Goal: Task Accomplishment & Management: Complete application form

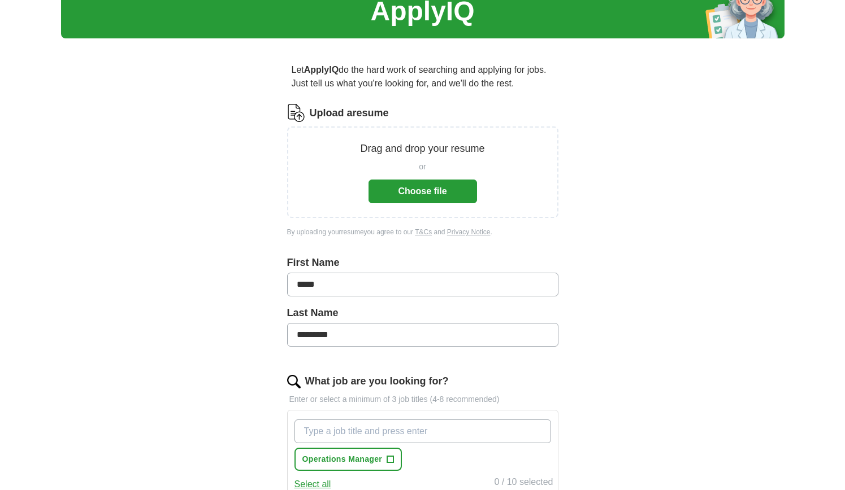
scroll to position [51, 0]
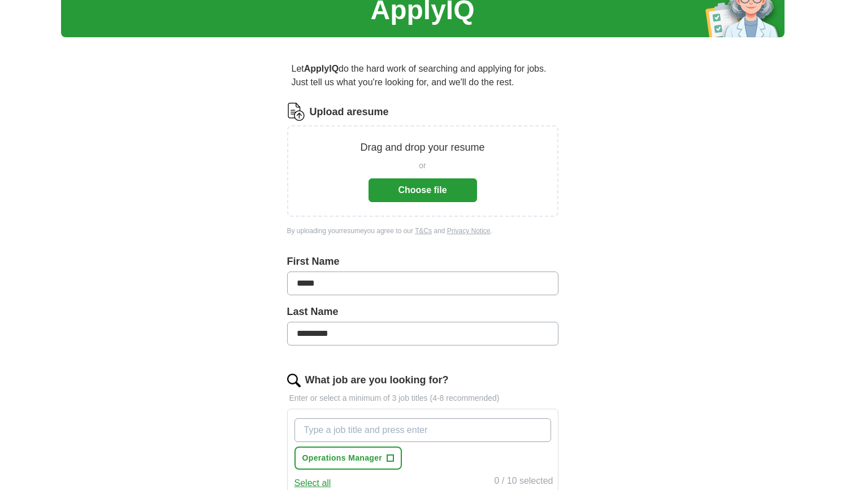
click at [421, 190] on button "Choose file" at bounding box center [422, 191] width 108 height 24
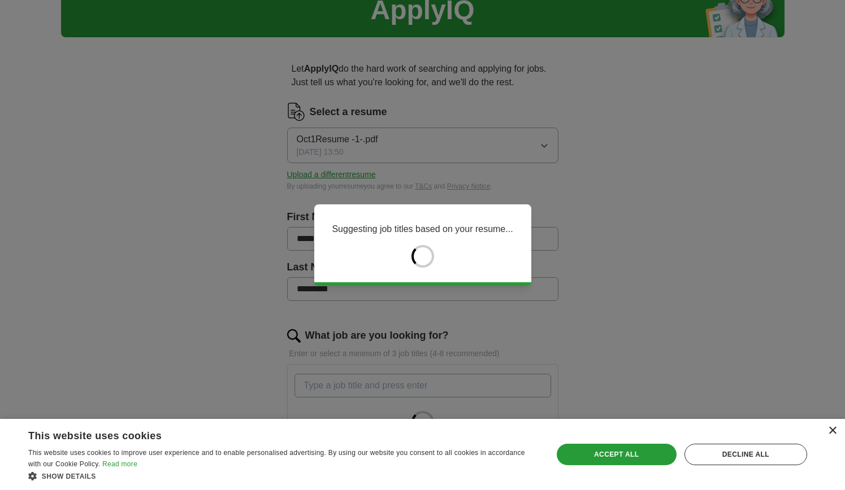
click at [834, 432] on div "×" at bounding box center [832, 431] width 8 height 8
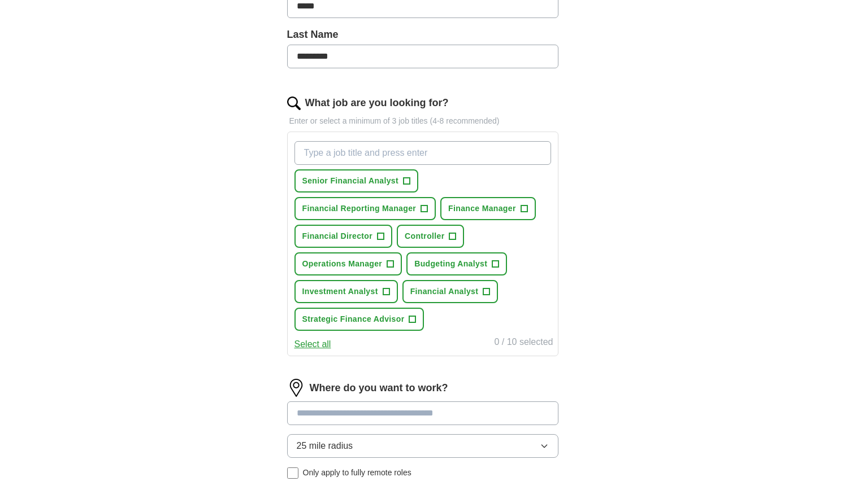
scroll to position [509, 0]
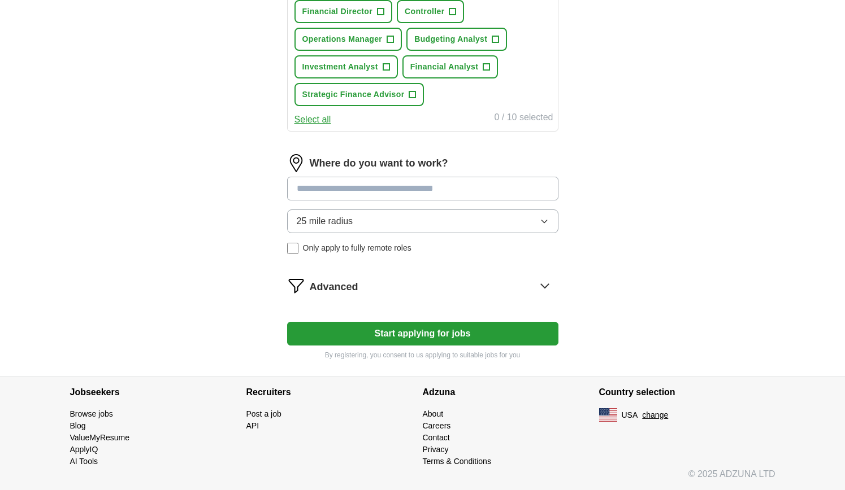
click at [462, 191] on input at bounding box center [422, 189] width 271 height 24
click at [460, 190] on input at bounding box center [422, 189] width 271 height 24
click at [407, 229] on div "Where do you want to work? 25 mile radius Only apply to fully remote roles" at bounding box center [422, 208] width 271 height 109
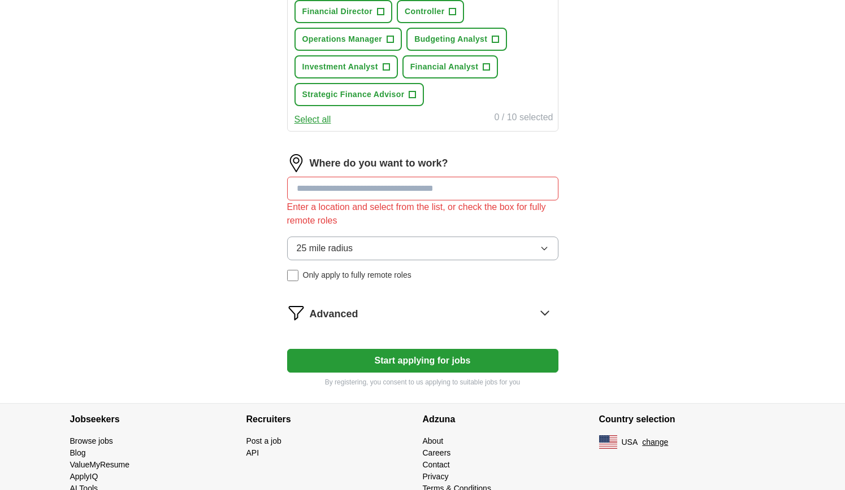
click at [367, 176] on div "Where do you want to work? Enter a location and select from the list, or check …" at bounding box center [422, 222] width 271 height 136
click at [367, 192] on input at bounding box center [422, 189] width 271 height 24
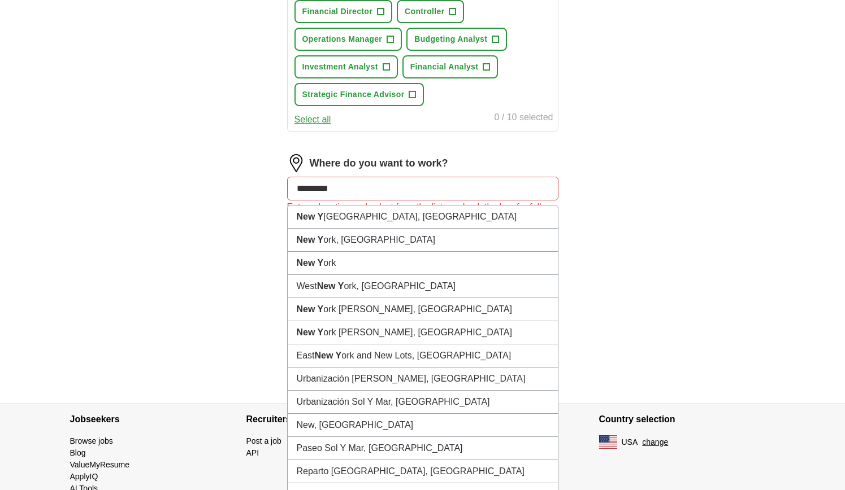
type input "**********"
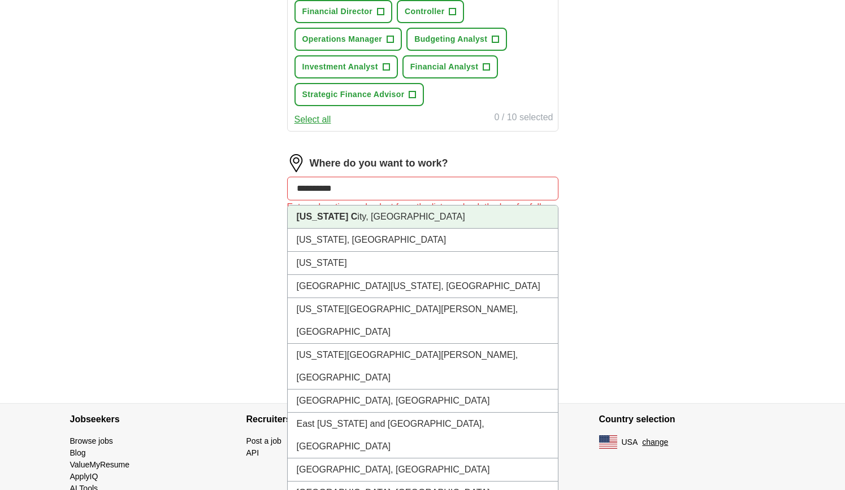
click at [368, 227] on li "[US_STATE] C ity, [GEOGRAPHIC_DATA]" at bounding box center [423, 217] width 270 height 23
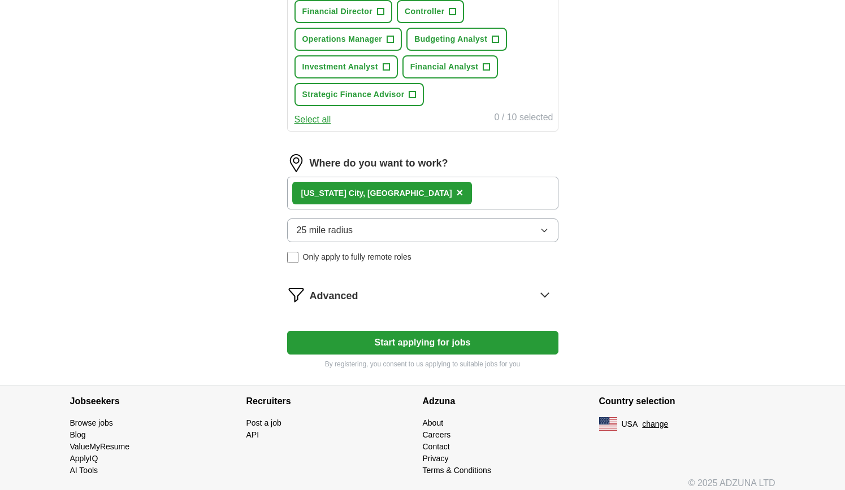
click at [368, 227] on button "25 mile radius" at bounding box center [422, 231] width 271 height 24
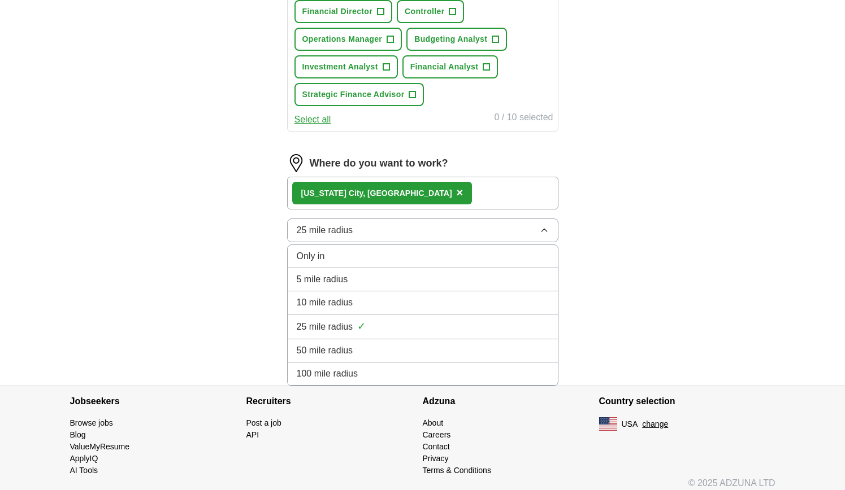
click at [362, 285] on div "5 mile radius" at bounding box center [423, 280] width 252 height 14
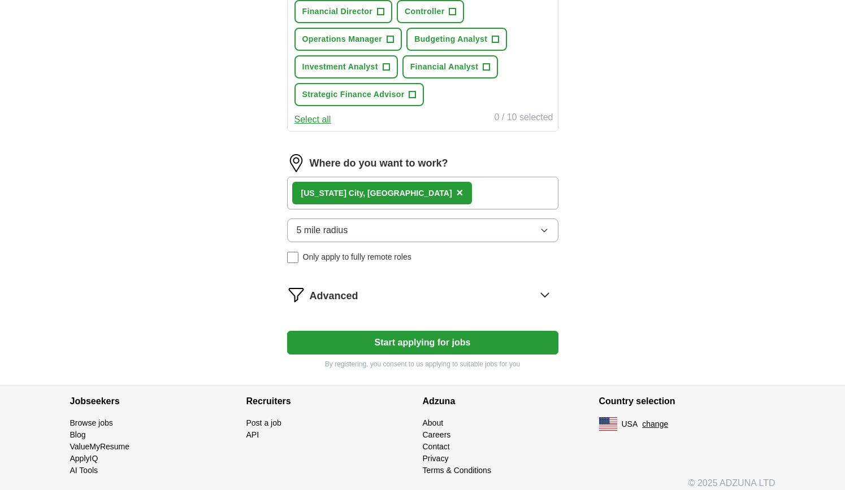
scroll to position [518, 0]
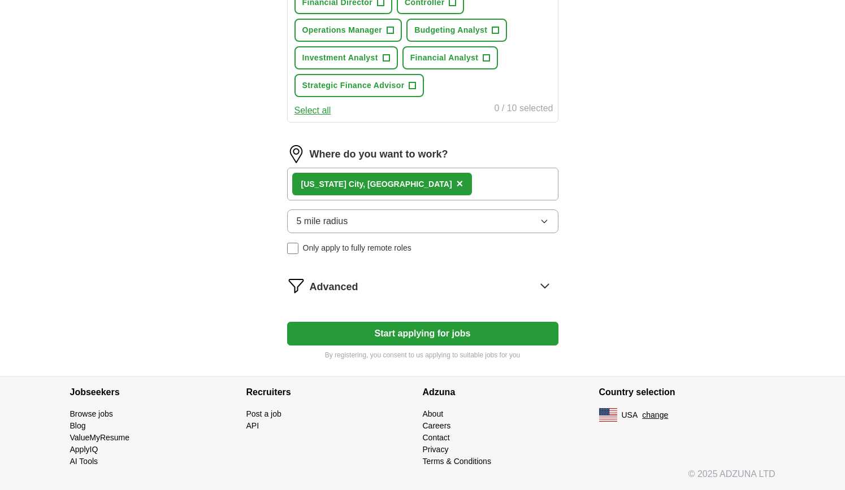
click at [388, 221] on button "5 mile radius" at bounding box center [422, 222] width 271 height 24
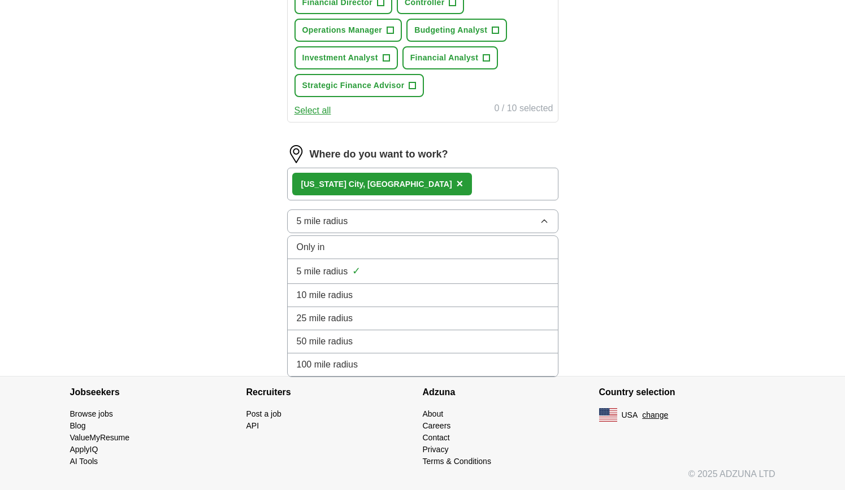
click at [373, 290] on div "10 mile radius" at bounding box center [423, 296] width 252 height 14
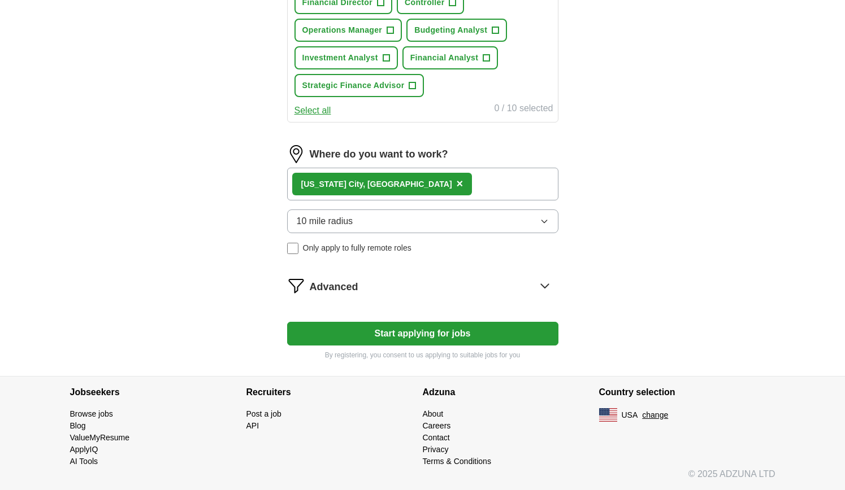
click at [394, 247] on span "Only apply to fully remote roles" at bounding box center [357, 248] width 108 height 12
click at [395, 248] on span "Only apply to fully remote roles" at bounding box center [357, 248] width 108 height 12
click at [424, 334] on button "Start applying for jobs" at bounding box center [422, 334] width 271 height 24
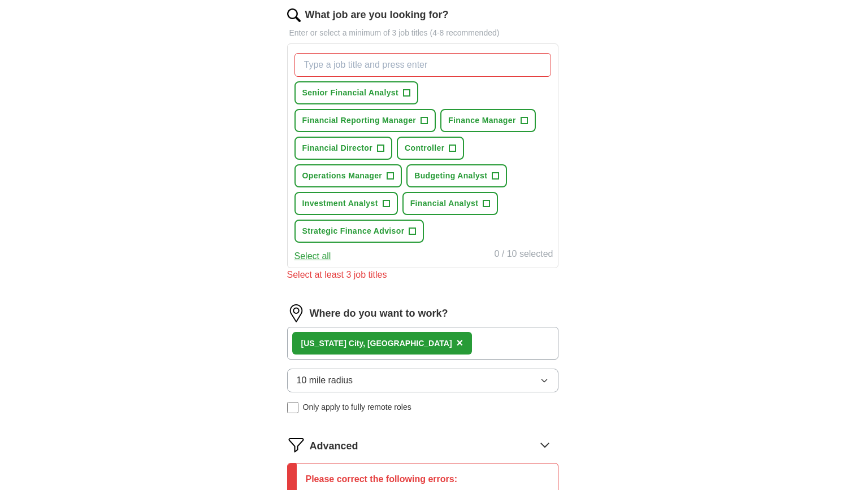
scroll to position [364, 0]
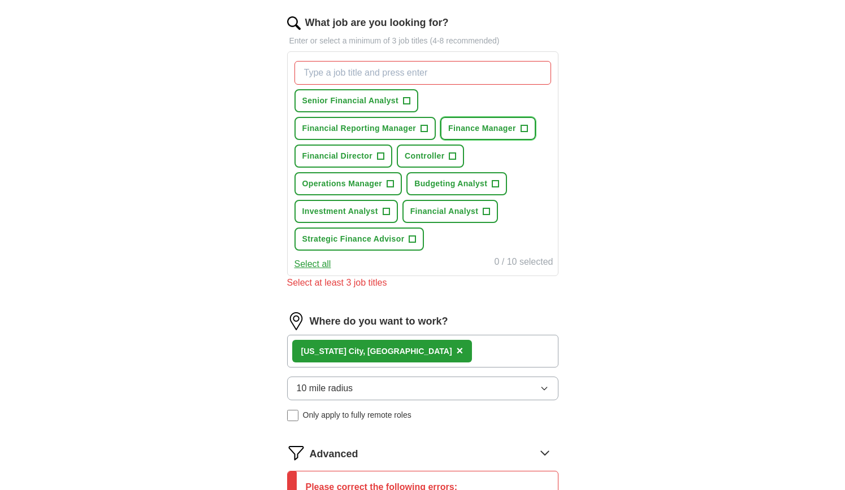
click at [490, 127] on span "Finance Manager" at bounding box center [482, 129] width 68 height 12
click at [363, 149] on button "Financial Director +" at bounding box center [343, 156] width 98 height 23
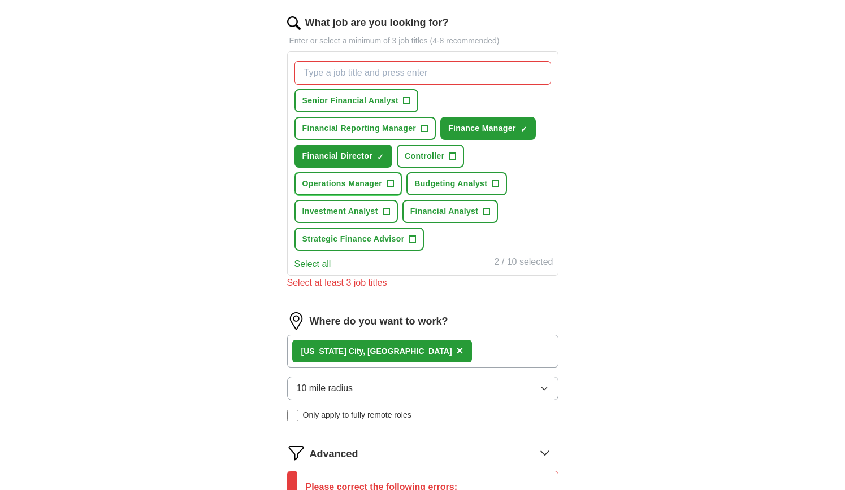
click at [372, 188] on span "Operations Manager" at bounding box center [342, 184] width 80 height 12
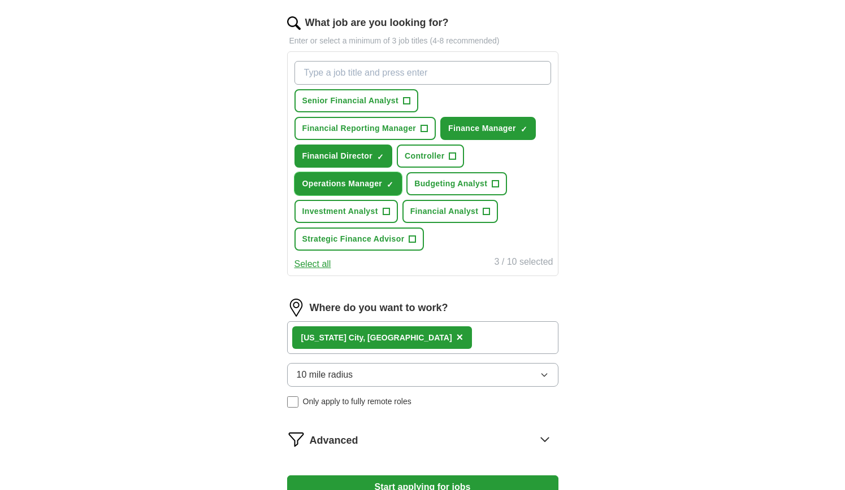
scroll to position [381, 0]
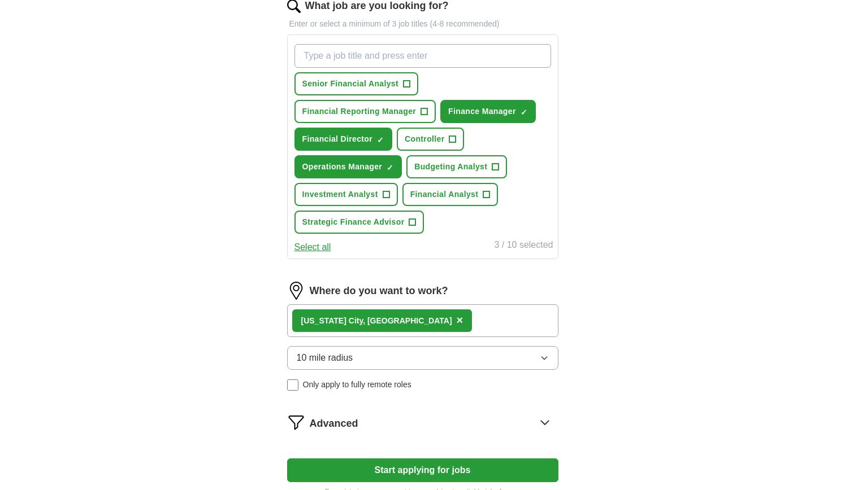
click at [421, 58] on input "What job are you looking for?" at bounding box center [422, 56] width 256 height 24
type input "O"
click at [409, 232] on button "Strategic Finance Advisor +" at bounding box center [359, 222] width 130 height 23
click at [483, 195] on span "+" at bounding box center [486, 194] width 7 height 9
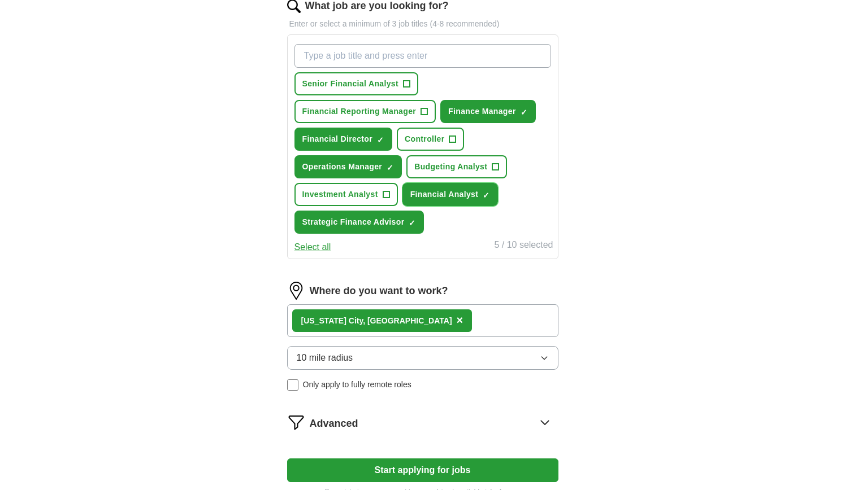
click at [0, 0] on span "×" at bounding box center [0, 0] width 0 height 0
click at [423, 115] on span "+" at bounding box center [424, 111] width 7 height 9
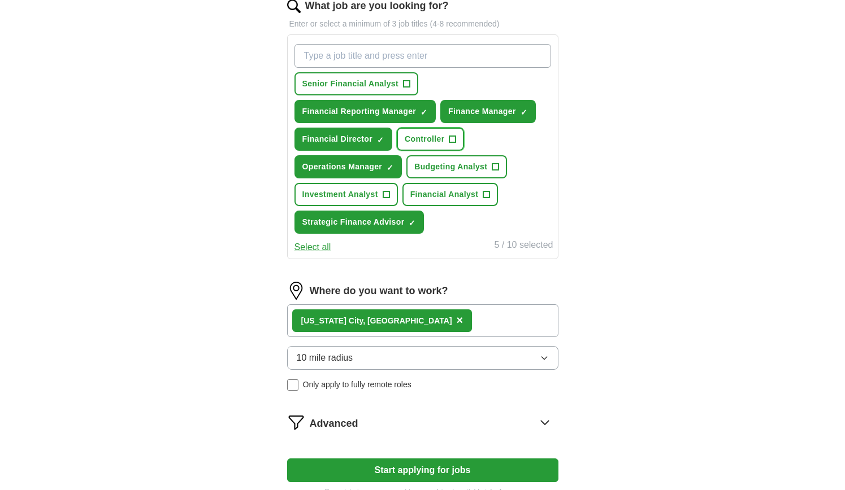
click at [452, 139] on span "+" at bounding box center [452, 139] width 7 height 9
click at [479, 197] on button "Financial Analyst +" at bounding box center [450, 194] width 96 height 23
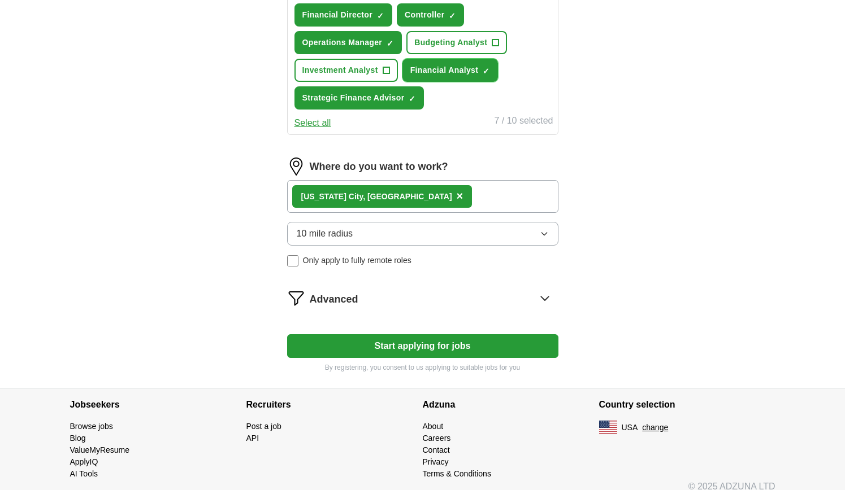
scroll to position [515, 0]
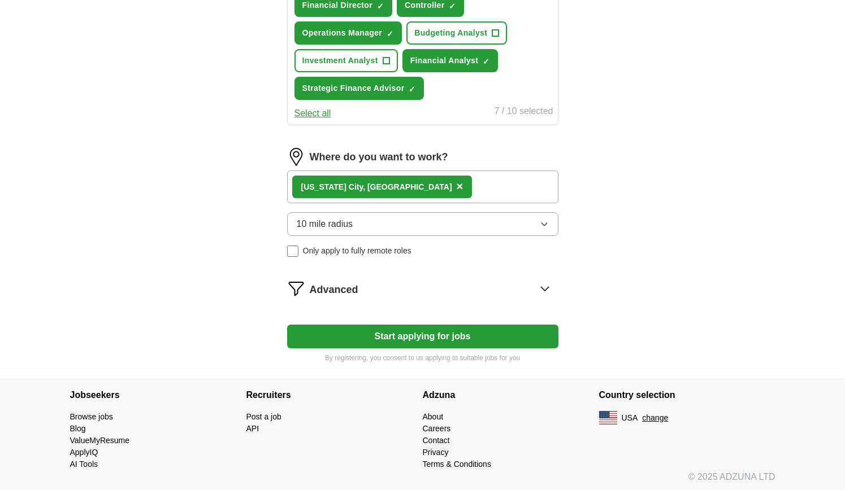
click at [436, 344] on button "Start applying for jobs" at bounding box center [422, 337] width 271 height 24
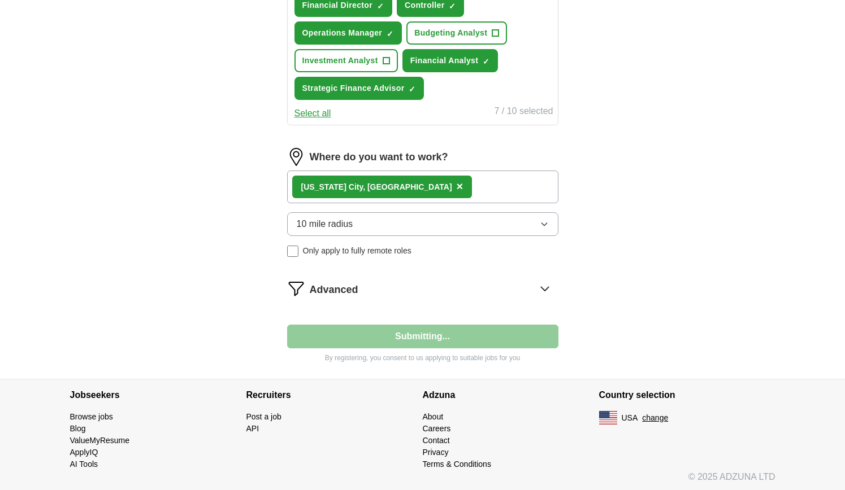
select select "**"
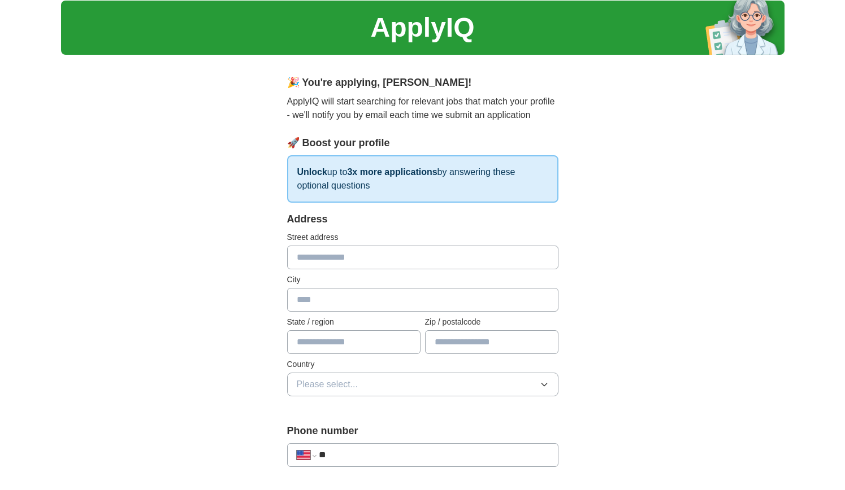
scroll to position [67, 0]
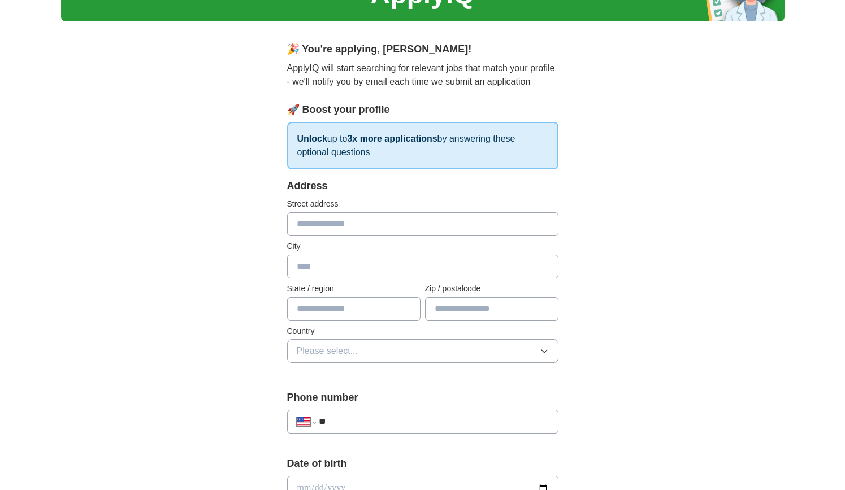
click at [369, 223] on input "text" at bounding box center [422, 224] width 271 height 24
type input "**********"
type input "********"
type input "**"
type input "**********"
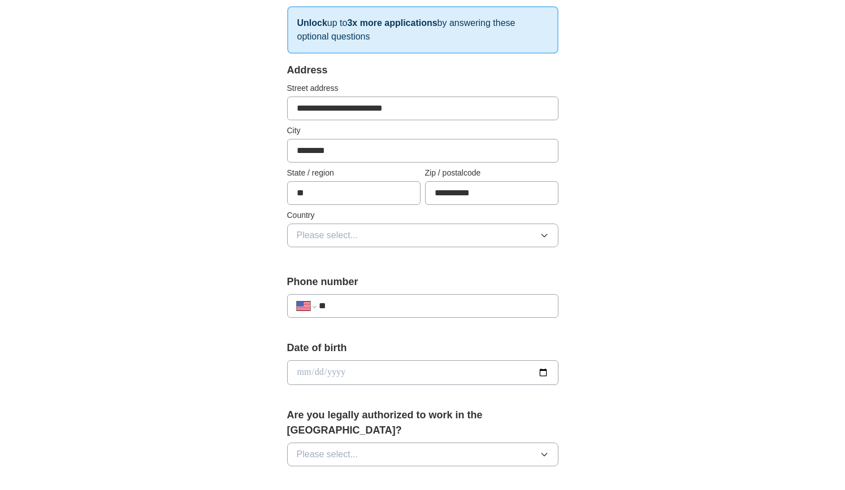
scroll to position [188, 0]
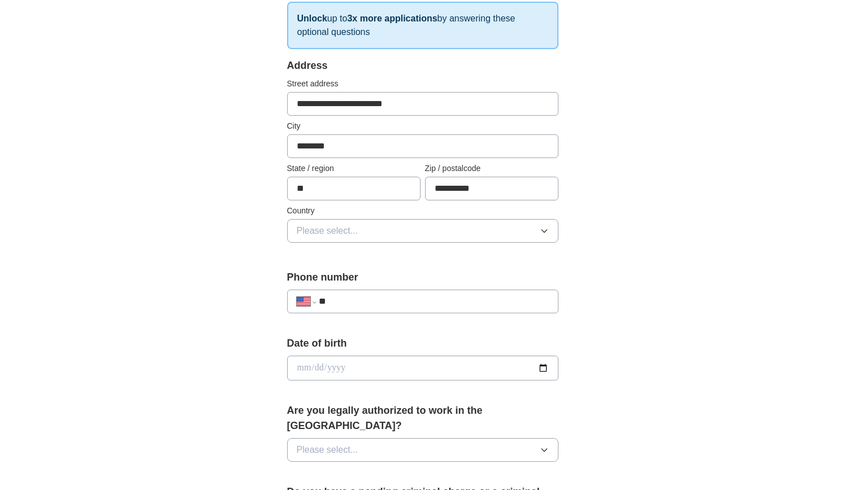
click at [475, 234] on button "Please select..." at bounding box center [422, 231] width 271 height 24
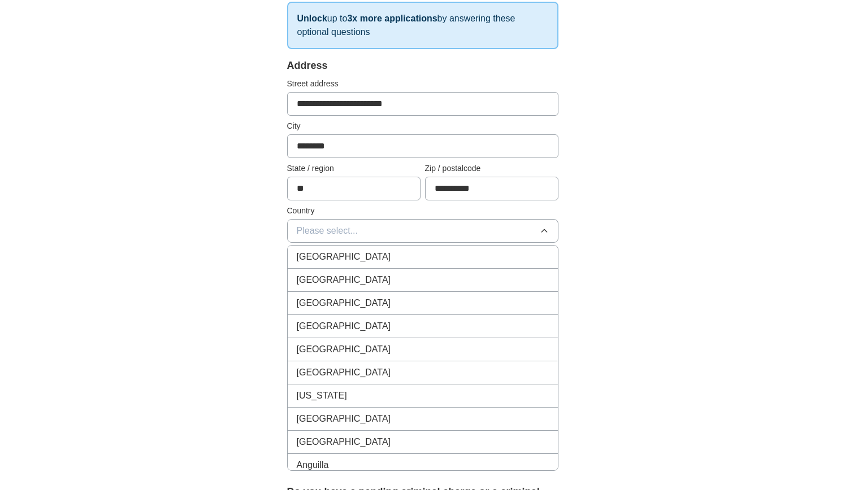
click at [384, 236] on button "Please select..." at bounding box center [422, 231] width 271 height 24
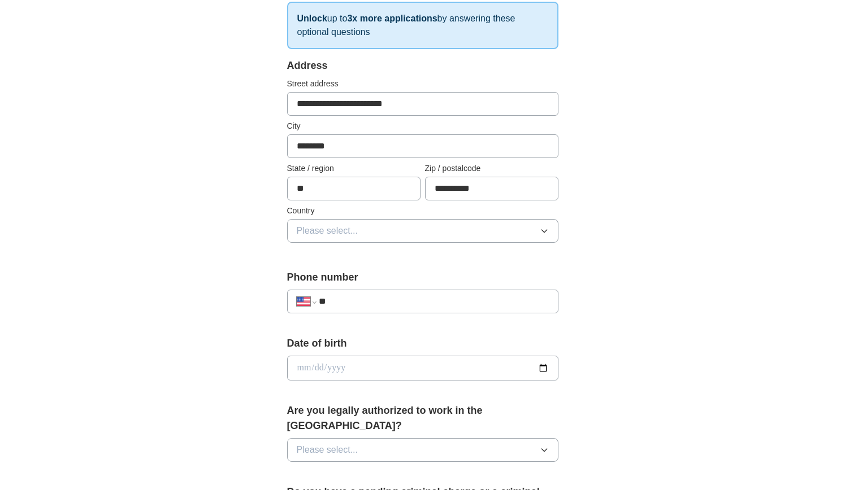
click at [352, 227] on span "Please select..." at bounding box center [328, 231] width 62 height 14
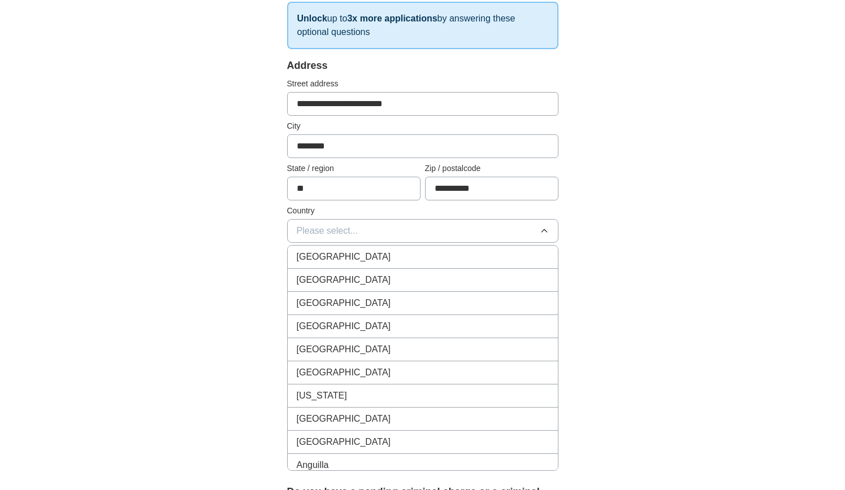
click at [350, 278] on span "[GEOGRAPHIC_DATA]" at bounding box center [344, 280] width 94 height 14
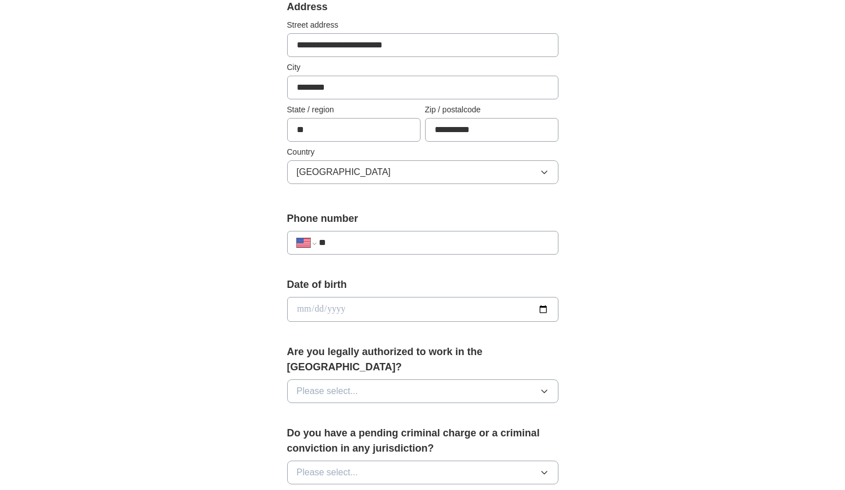
scroll to position [315, 0]
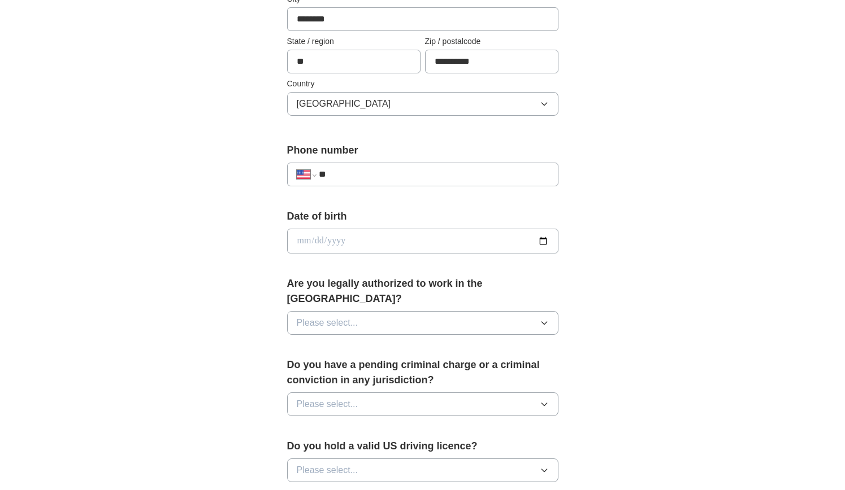
click at [355, 233] on input "date" at bounding box center [422, 241] width 271 height 25
type input "**********"
click at [354, 244] on input "**********" at bounding box center [422, 241] width 271 height 25
type input "**********"
click at [342, 316] on span "Please select..." at bounding box center [328, 323] width 62 height 14
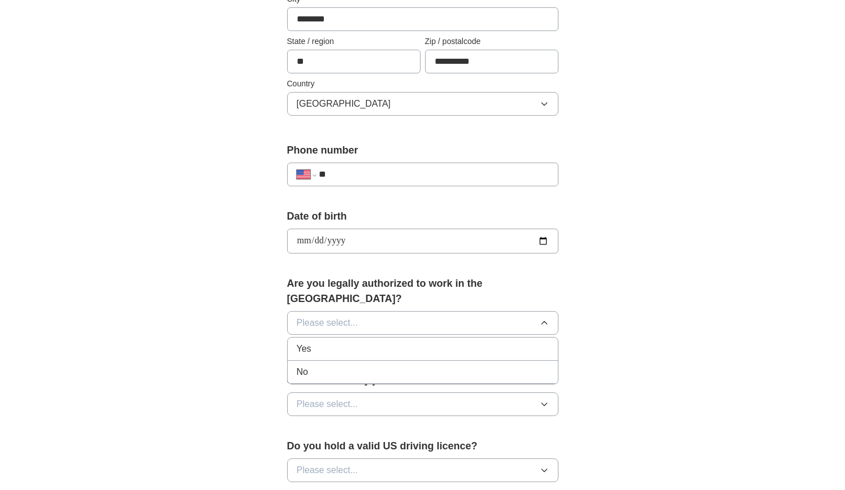
click at [341, 341] on li "Yes" at bounding box center [423, 349] width 270 height 23
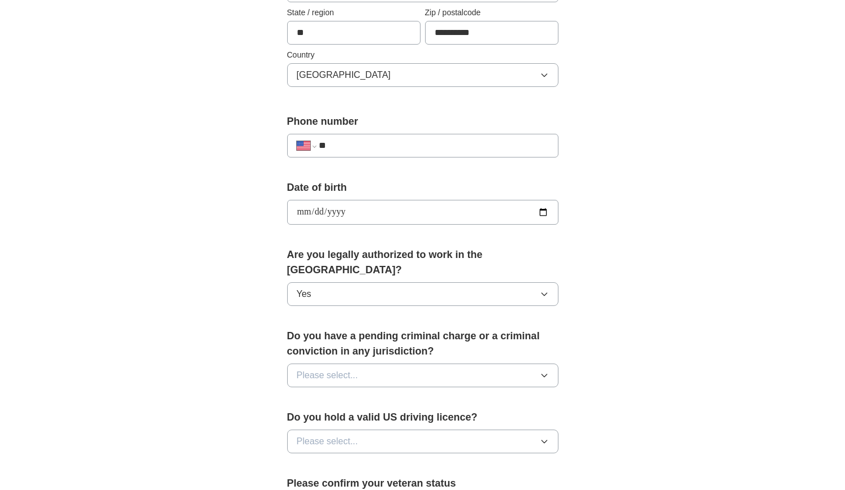
scroll to position [344, 0]
click at [382, 368] on button "Please select..." at bounding box center [422, 375] width 271 height 24
click at [372, 417] on div "No" at bounding box center [423, 424] width 252 height 14
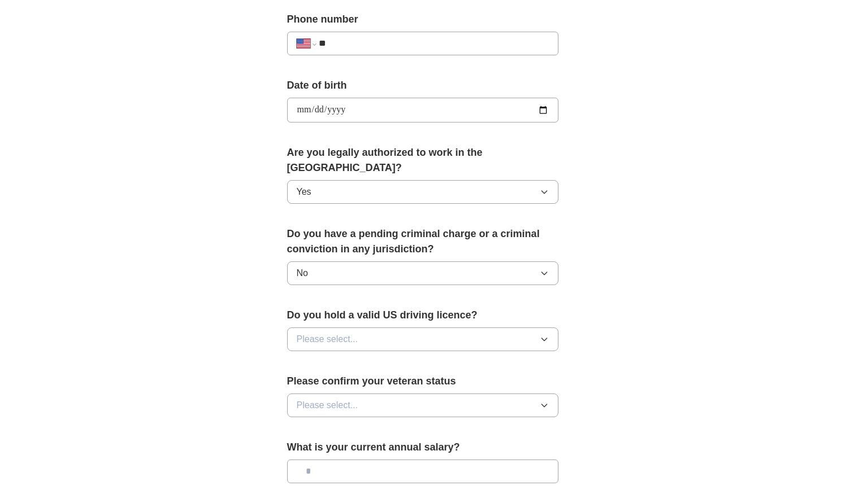
scroll to position [447, 0]
click at [404, 327] on button "Please select..." at bounding box center [422, 339] width 271 height 24
click at [400, 358] on div "Yes" at bounding box center [423, 365] width 252 height 14
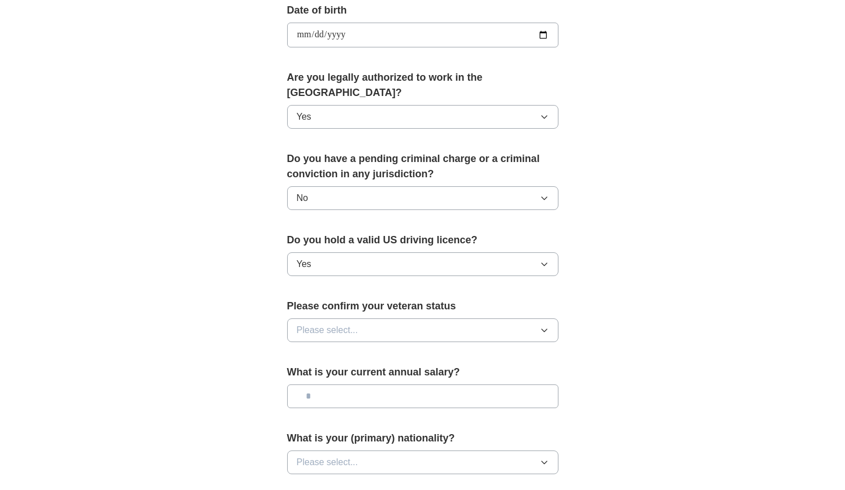
scroll to position [522, 0]
click at [404, 325] on button "Please select..." at bounding box center [422, 329] width 271 height 24
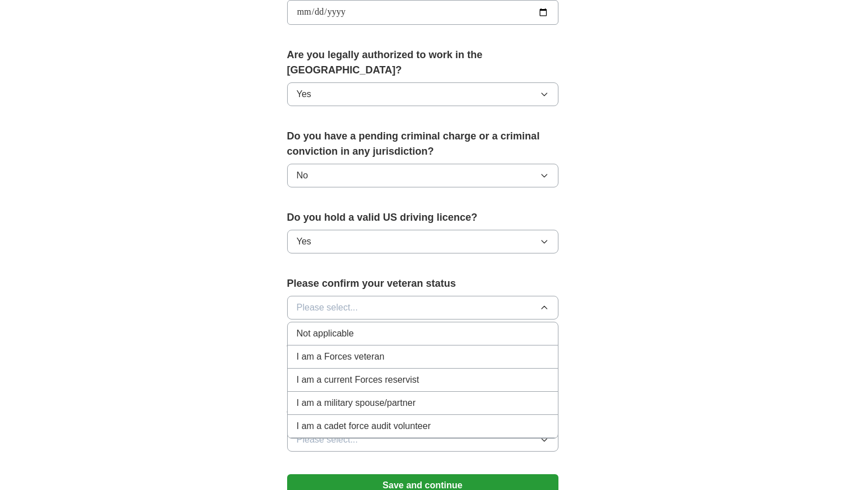
scroll to position [544, 0]
click at [373, 327] on div "Not applicable" at bounding box center [423, 334] width 252 height 14
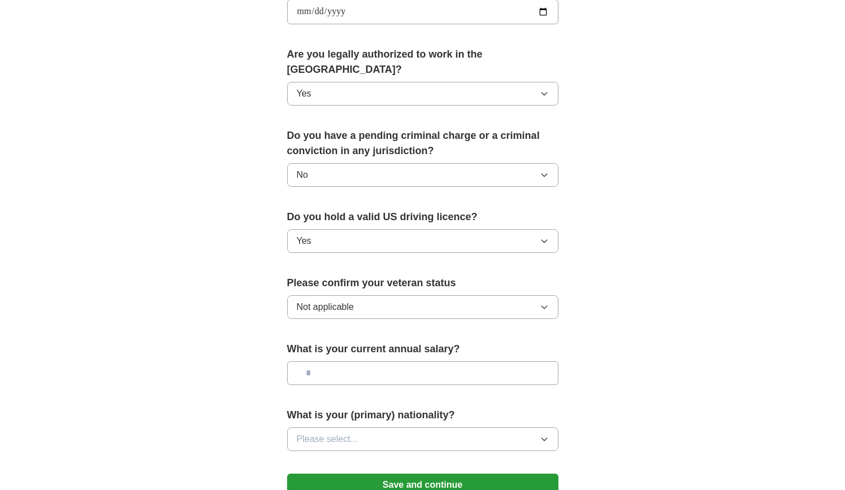
click at [367, 362] on input "text" at bounding box center [422, 374] width 271 height 24
click at [373, 363] on input "text" at bounding box center [422, 374] width 271 height 24
click at [320, 362] on input "********" at bounding box center [422, 374] width 271 height 24
type input "********"
click at [333, 433] on span "Please select..." at bounding box center [328, 440] width 62 height 14
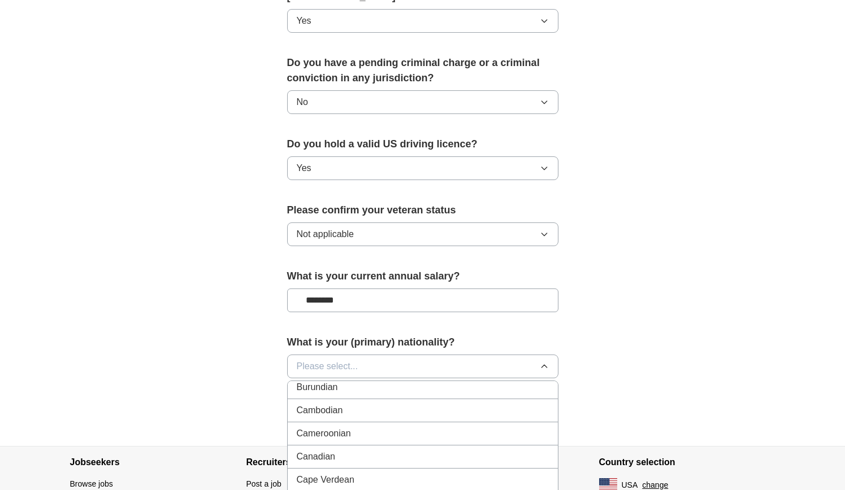
scroll to position [714, 0]
click at [338, 459] on div "Canadian" at bounding box center [423, 466] width 252 height 14
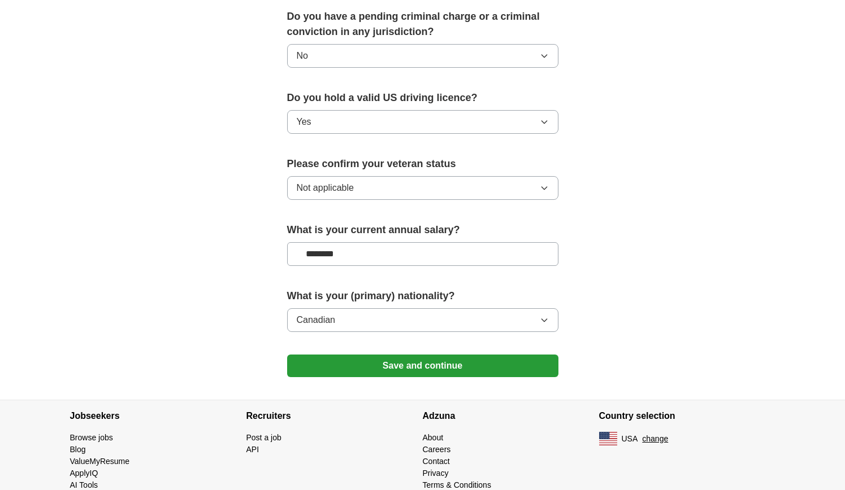
scroll to position [672, 0]
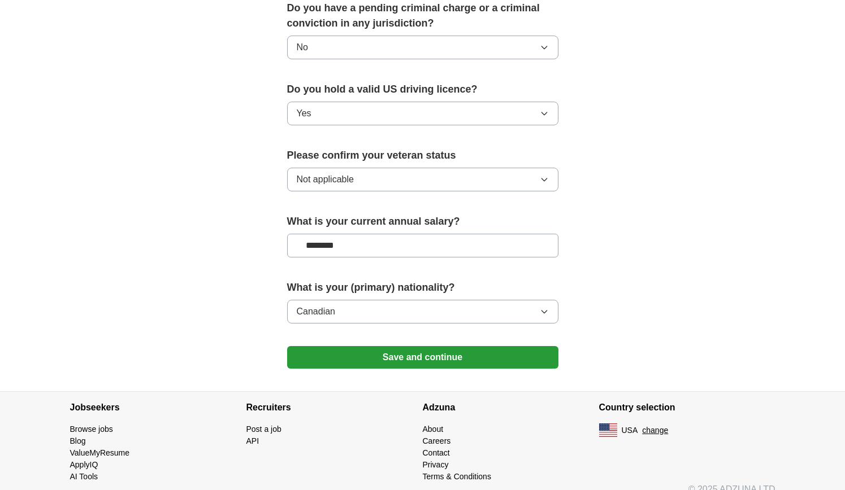
click at [471, 346] on button "Save and continue" at bounding box center [422, 357] width 271 height 23
